Goal: Information Seeking & Learning: Learn about a topic

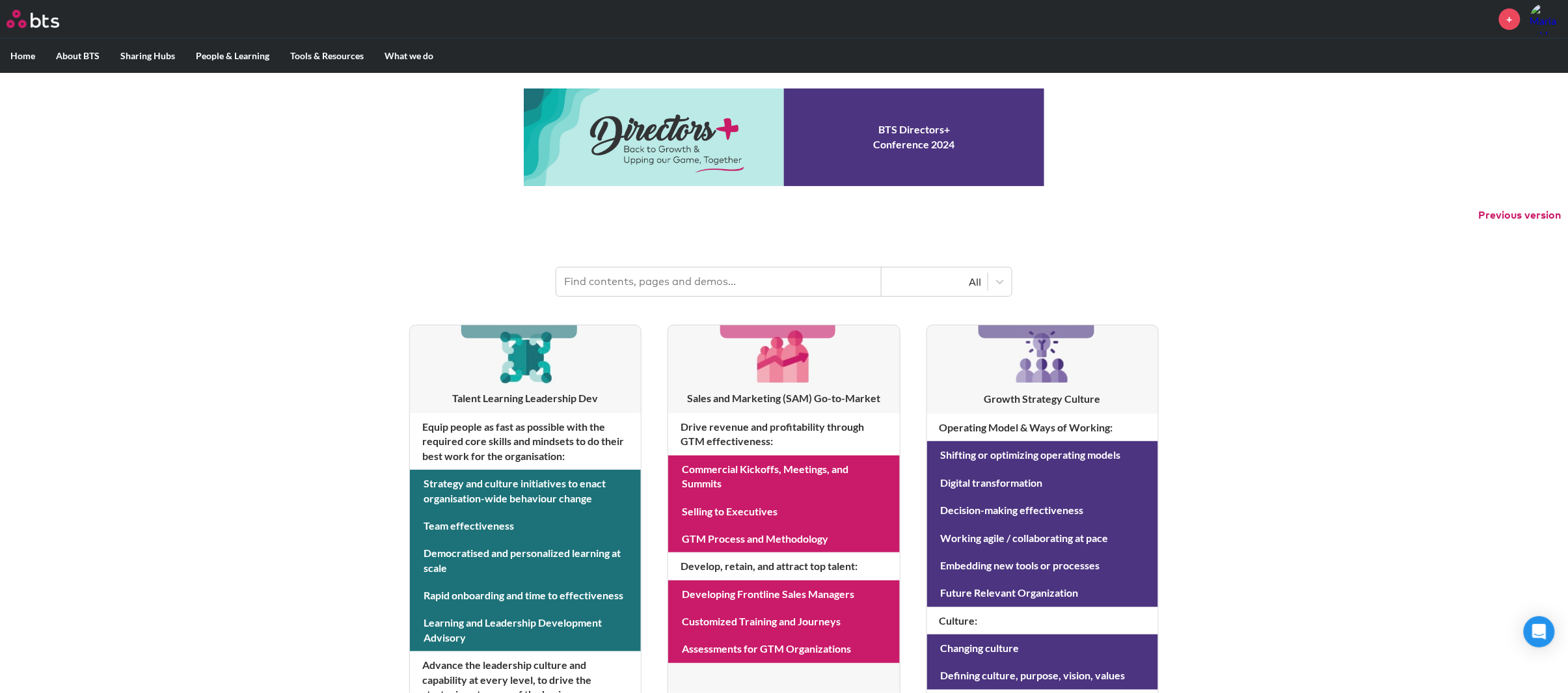
scroll to position [34, 0]
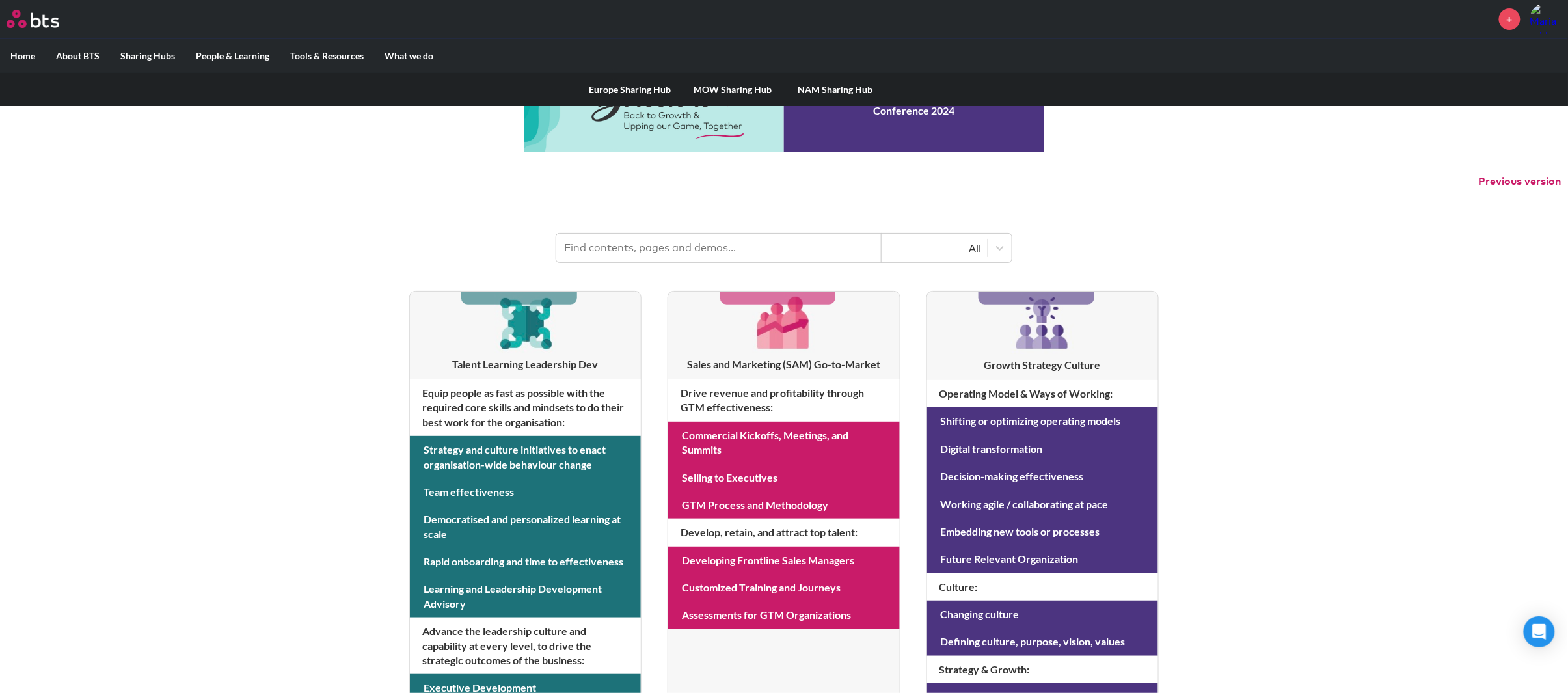
click at [162, 55] on label "Sharing Hubs" at bounding box center [147, 55] width 75 height 34
click at [0, 0] on input "Sharing Hubs" at bounding box center [0, 0] width 0 height 0
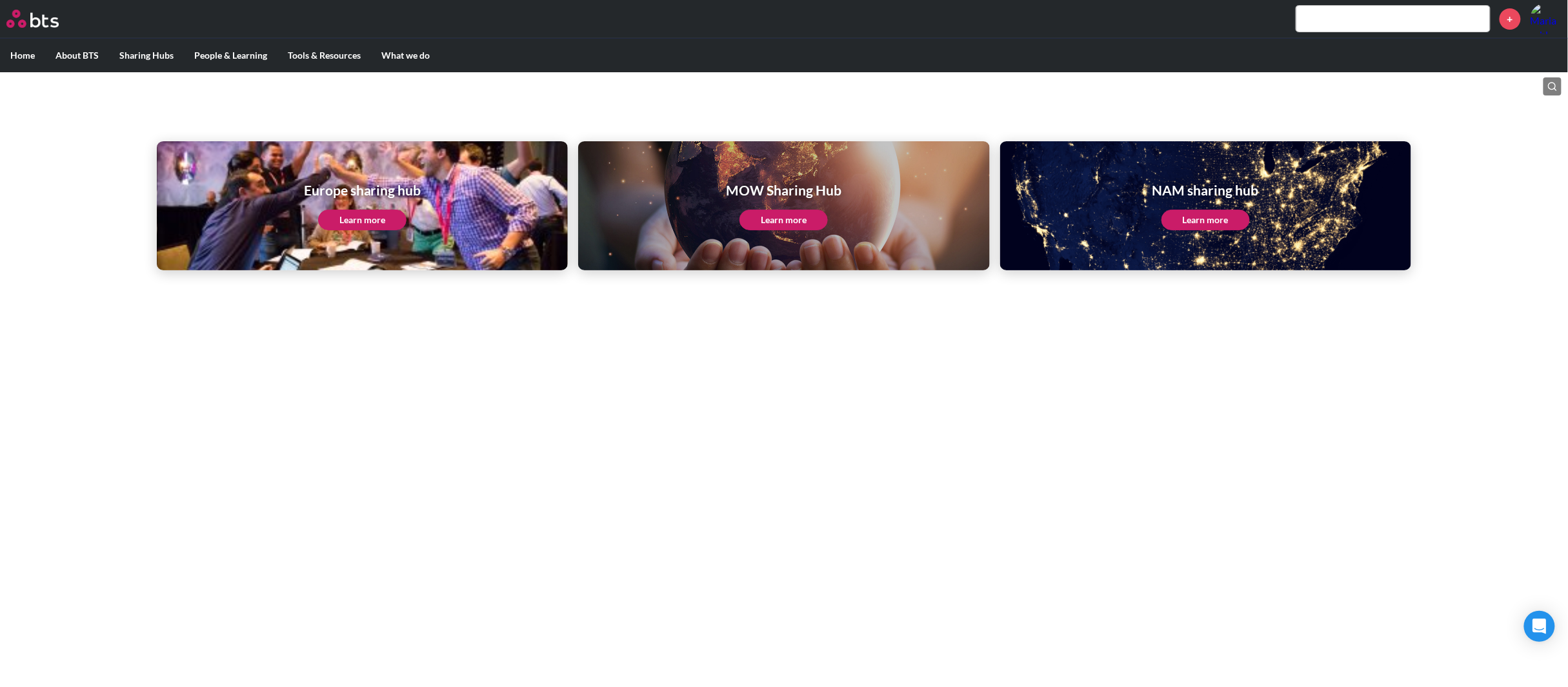
click at [793, 215] on link "Learn more" at bounding box center [784, 220] width 88 height 21
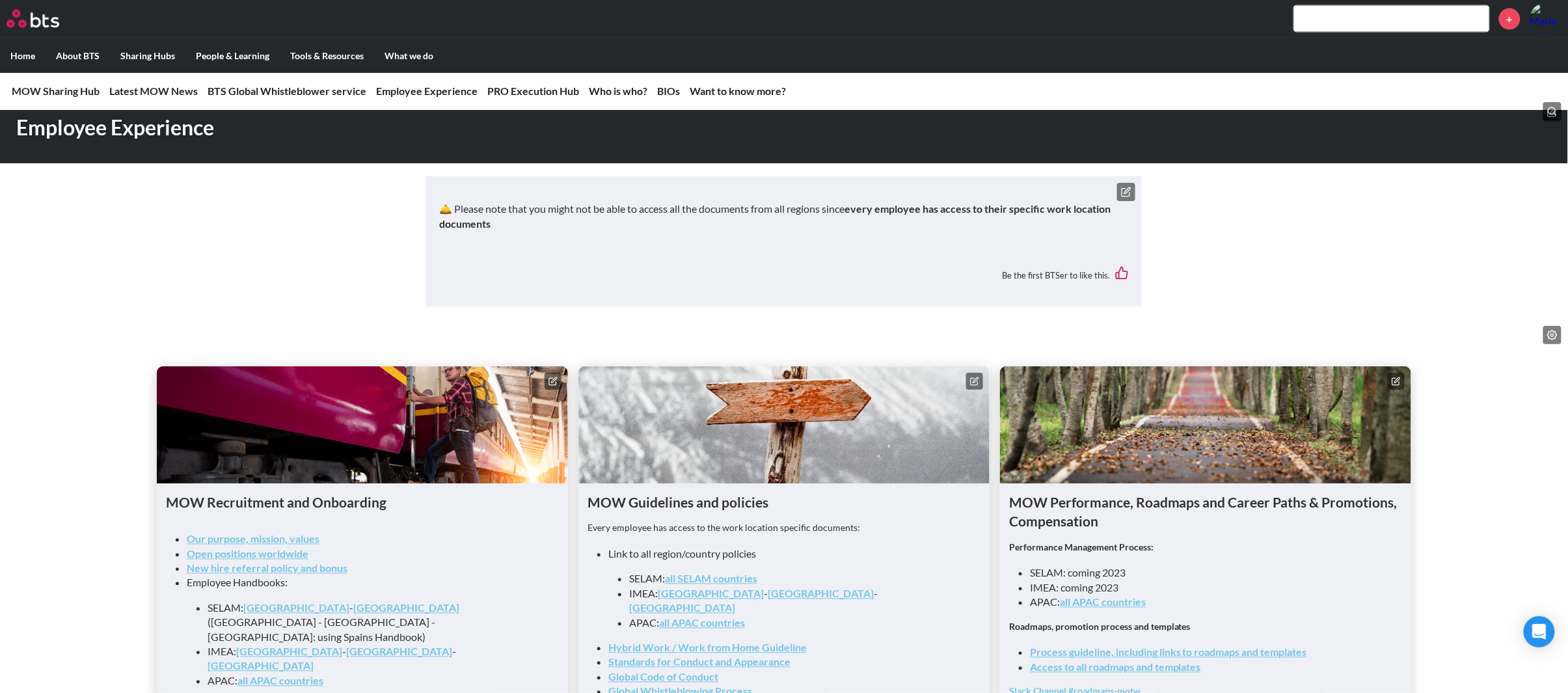
scroll to position [982, 0]
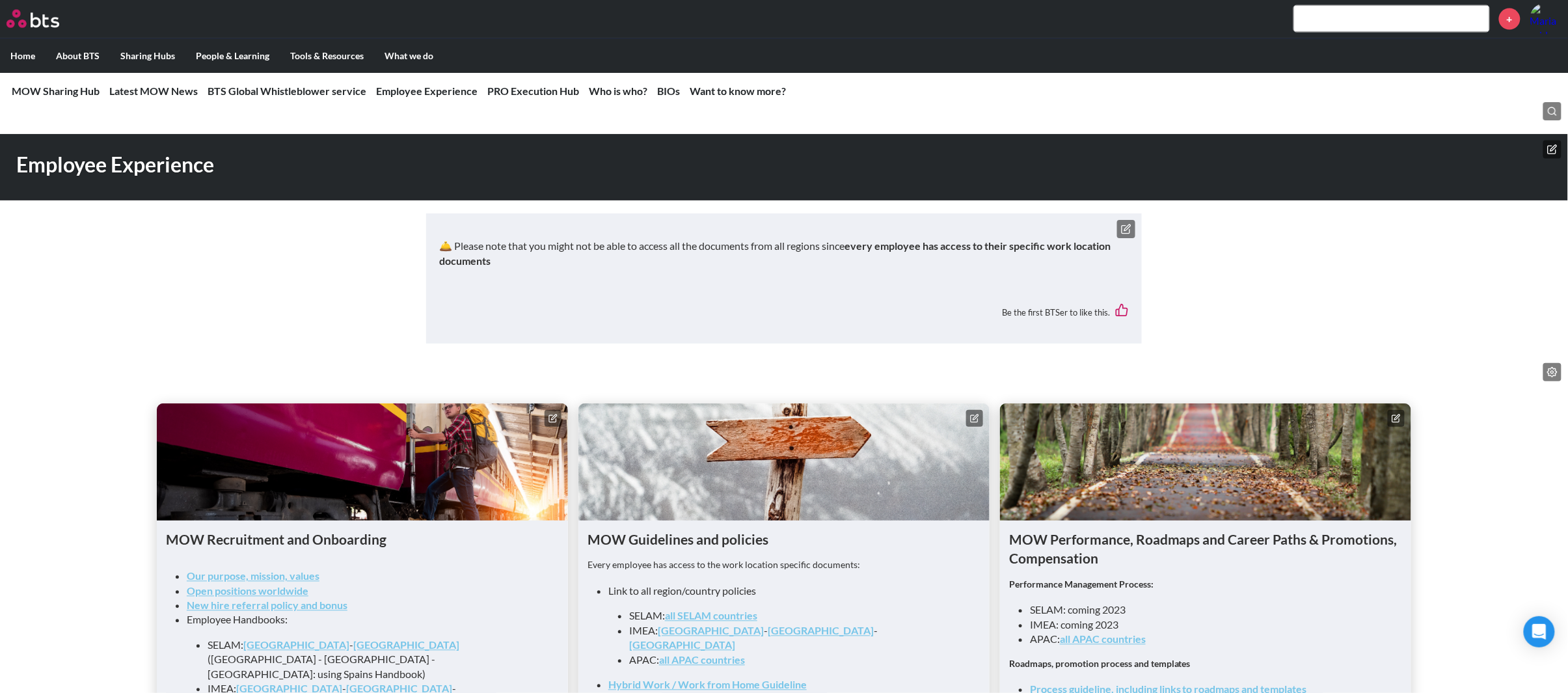
click at [695, 609] on link "all SELAM countries" at bounding box center [711, 616] width 93 height 13
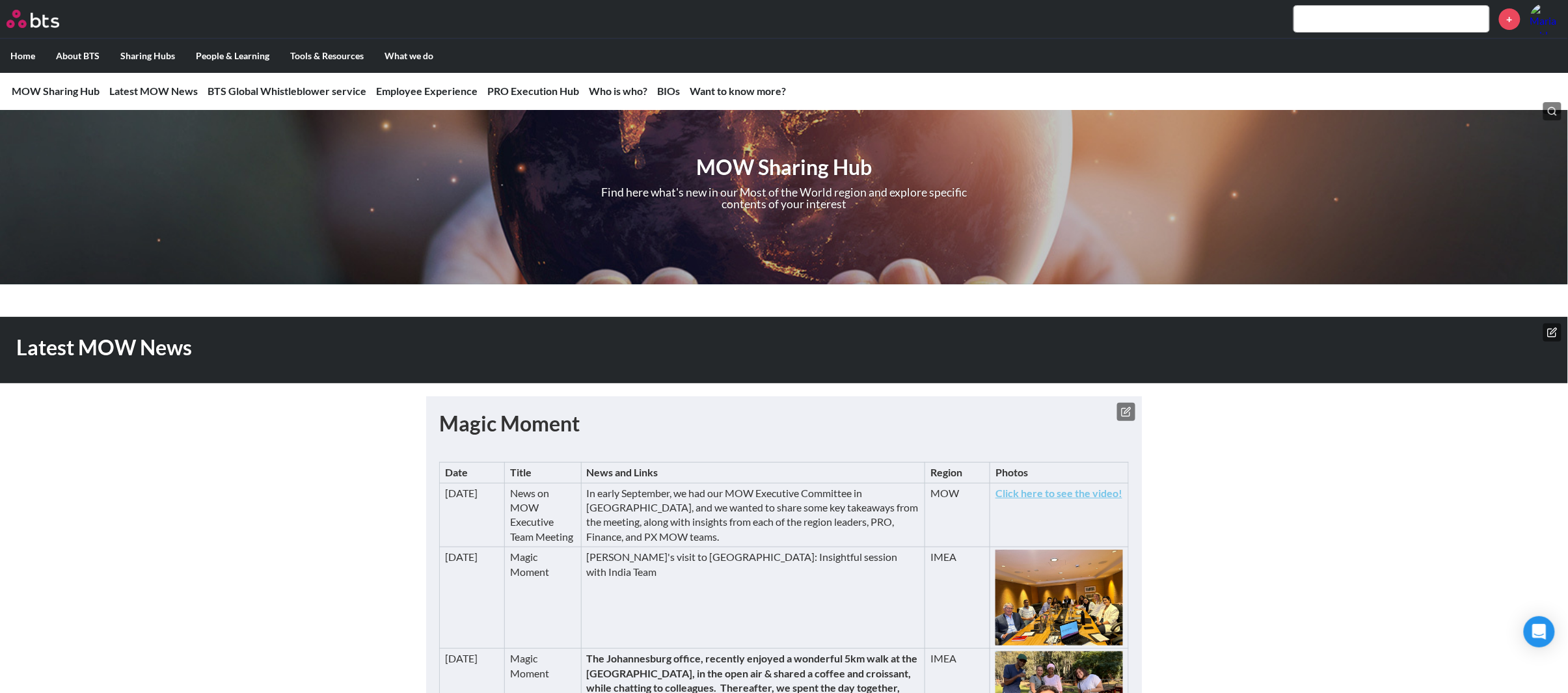
scroll to position [0, 0]
